Goal: Find specific page/section

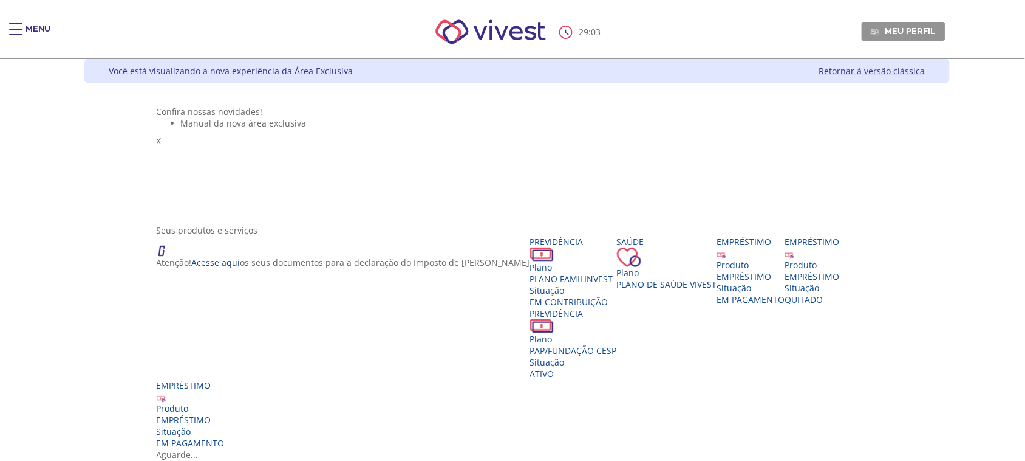
click at [13, 27] on div "Main header" at bounding box center [15, 35] width 13 height 24
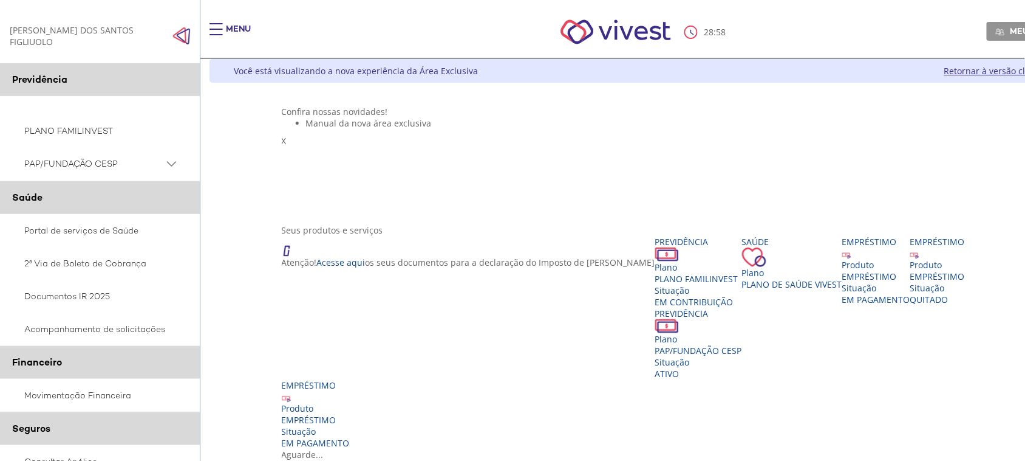
click at [80, 163] on span "PAP/FUNDAÇÃO CESP" at bounding box center [94, 163] width 140 height 15
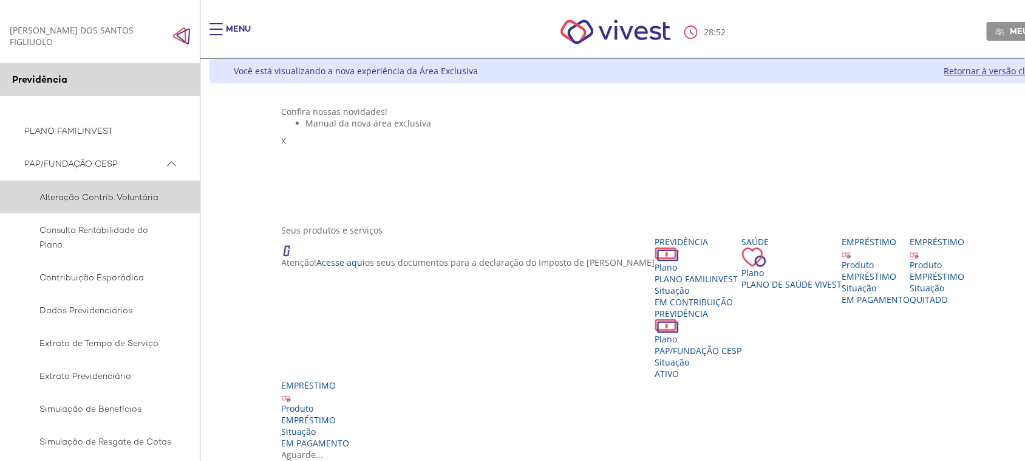
click at [113, 196] on span "Alteração Contrib. Voluntária" at bounding box center [98, 197] width 148 height 15
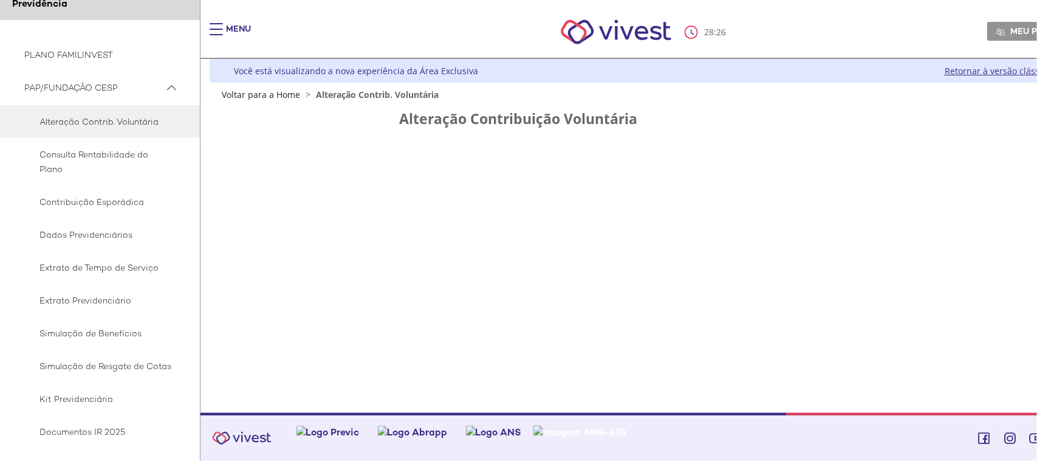
scroll to position [152, 0]
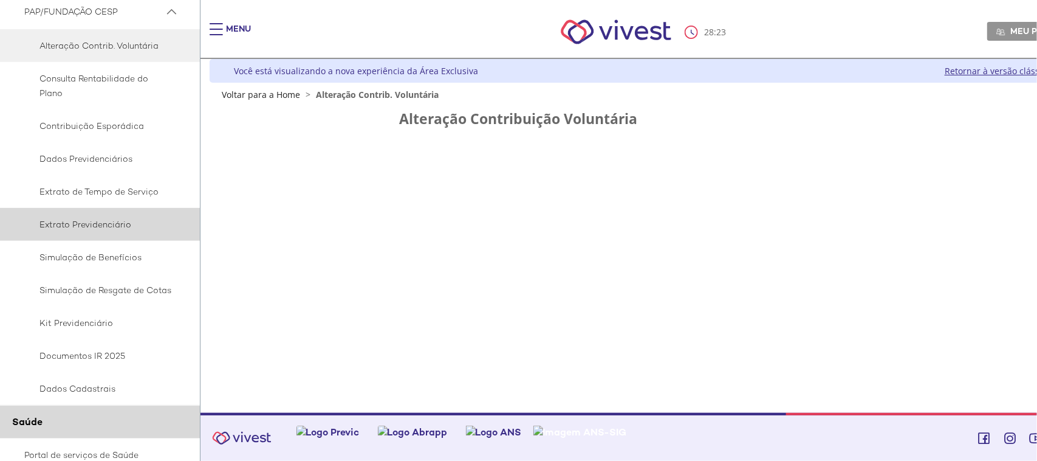
click at [90, 222] on span "Extrato Previdenciário" at bounding box center [98, 224] width 148 height 15
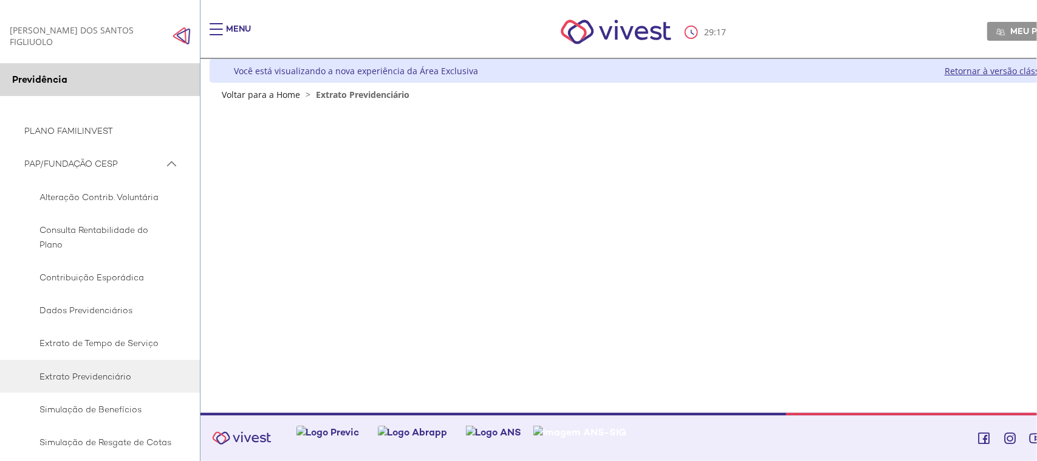
click at [996, 67] on link "Retornar à versão clássica" at bounding box center [998, 71] width 106 height 12
